Goal: Task Accomplishment & Management: Manage account settings

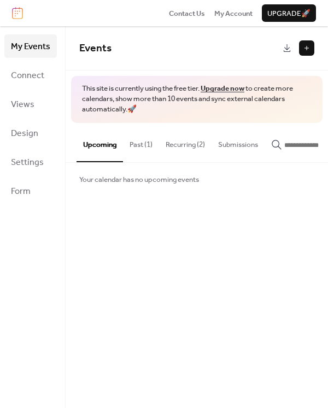
click at [184, 144] on button "Recurring (2)" at bounding box center [185, 142] width 52 height 38
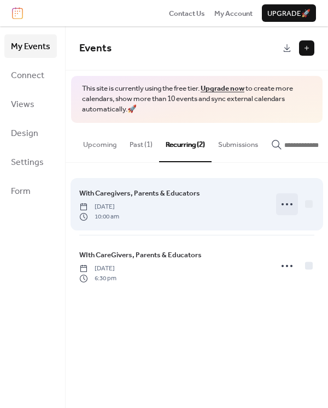
click at [286, 205] on circle at bounding box center [287, 204] width 2 height 2
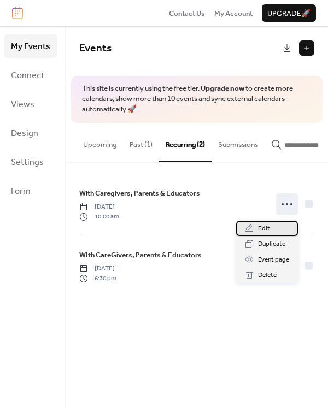
click at [259, 227] on span "Edit" at bounding box center [264, 228] width 12 height 11
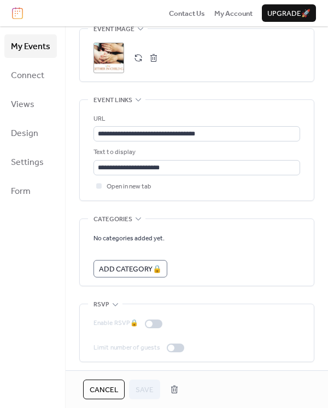
scroll to position [776, 0]
